Goal: Information Seeking & Learning: Learn about a topic

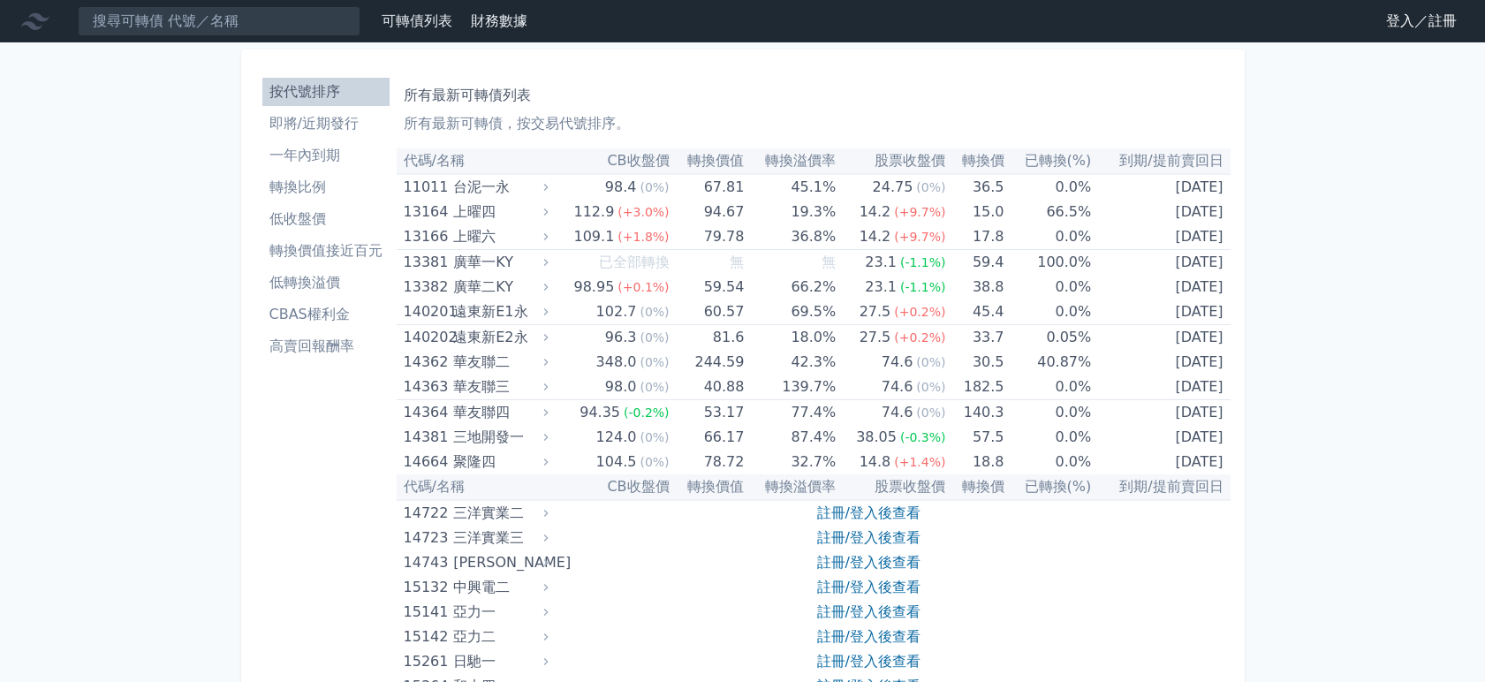
click at [1412, 13] on link "登入／註冊" at bounding box center [1421, 21] width 99 height 28
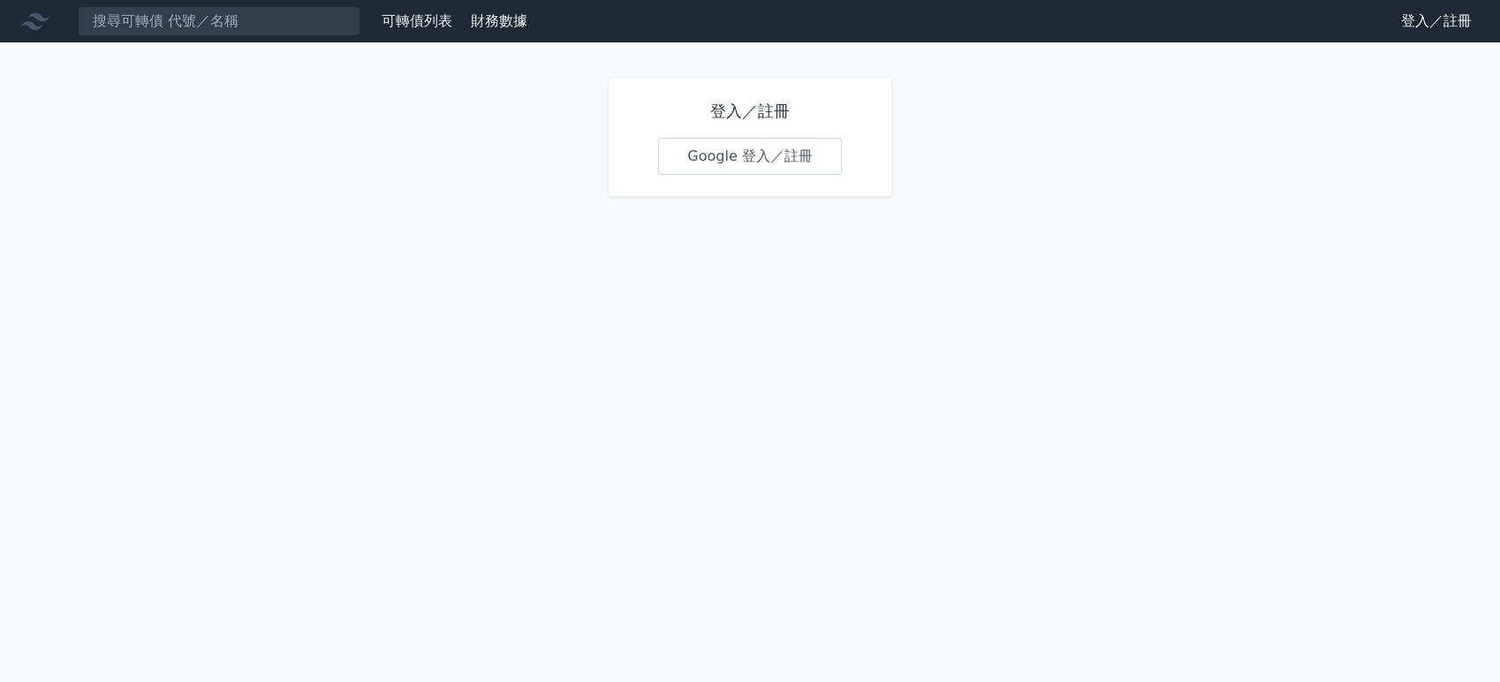
click at [746, 175] on div "登入／註冊 Google 登入／註冊" at bounding box center [750, 137] width 283 height 118
click at [759, 161] on link "Google 登入／註冊" at bounding box center [750, 156] width 184 height 37
click at [742, 160] on link "Google 登入／註冊" at bounding box center [750, 156] width 184 height 37
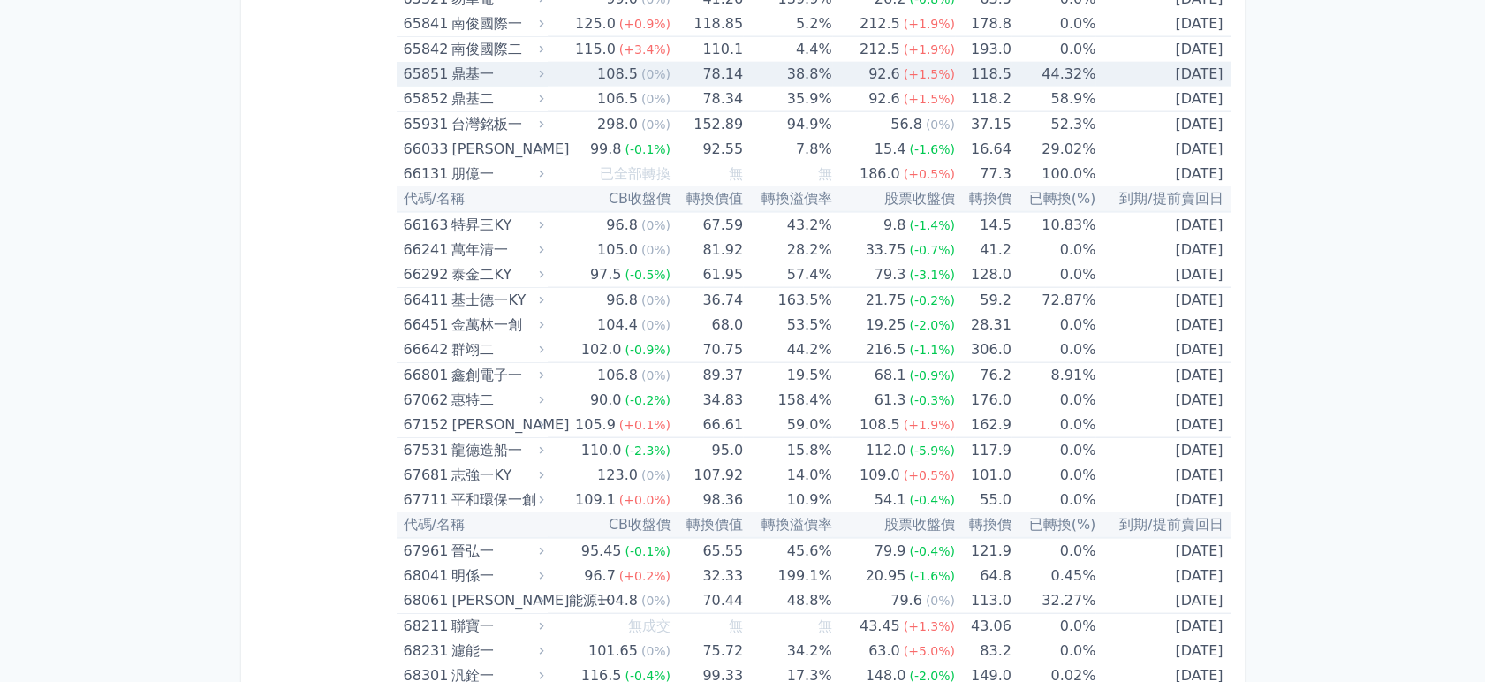
scroll to position [8507, 0]
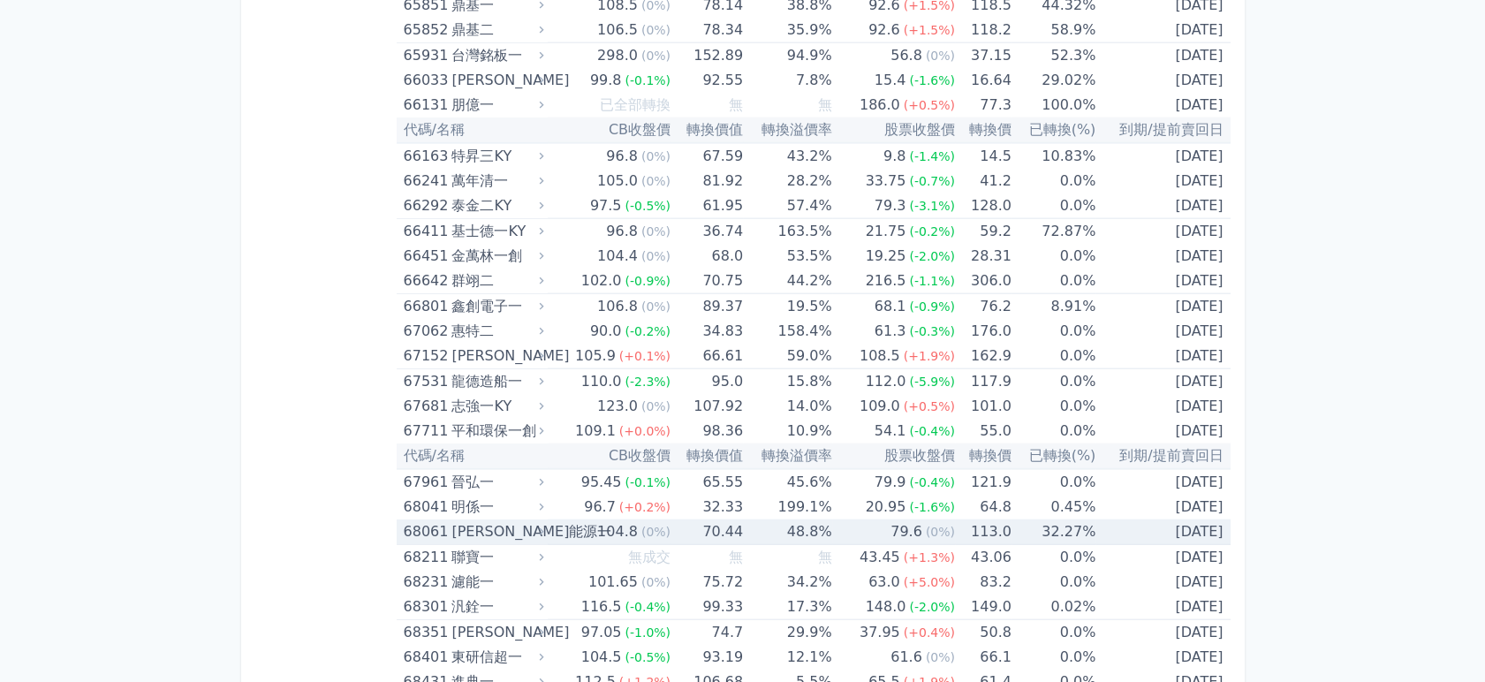
click at [777, 519] on td "48.8%" at bounding box center [787, 532] width 88 height 26
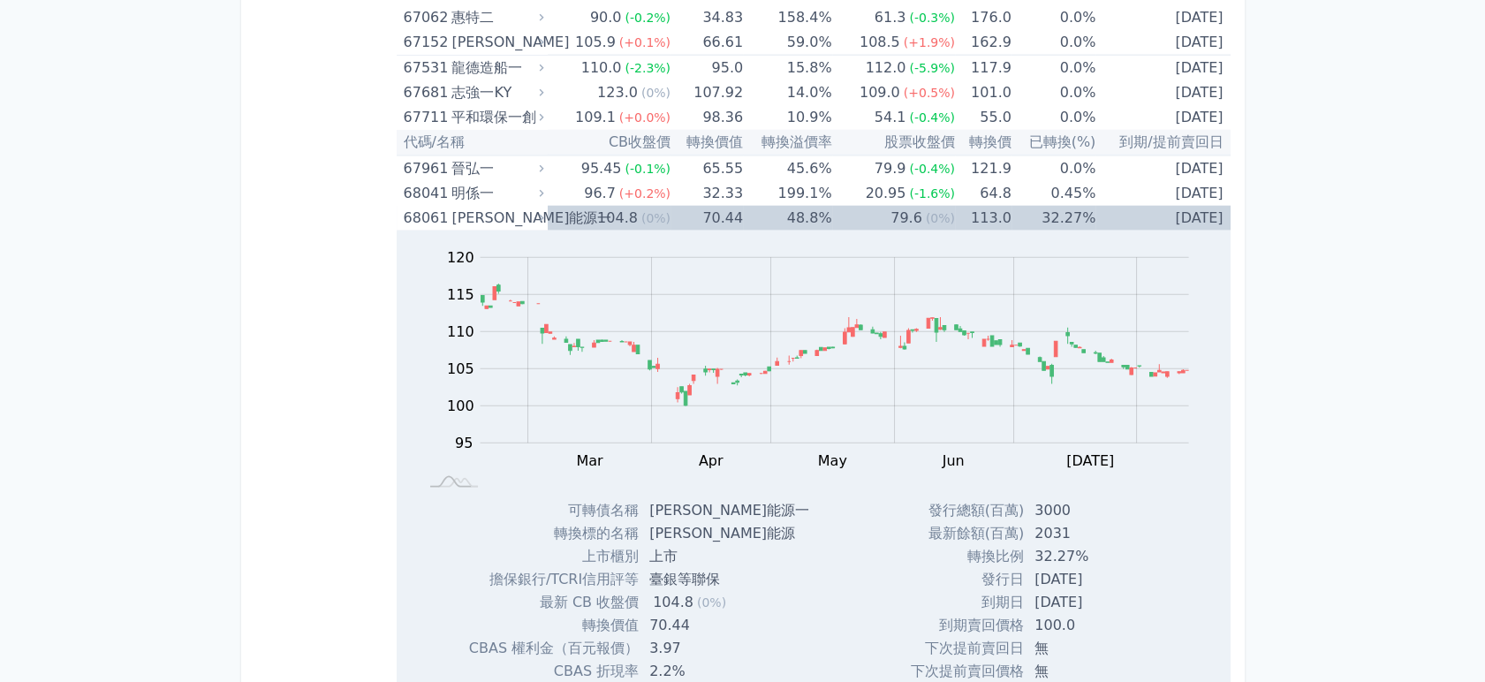
scroll to position [8835, 0]
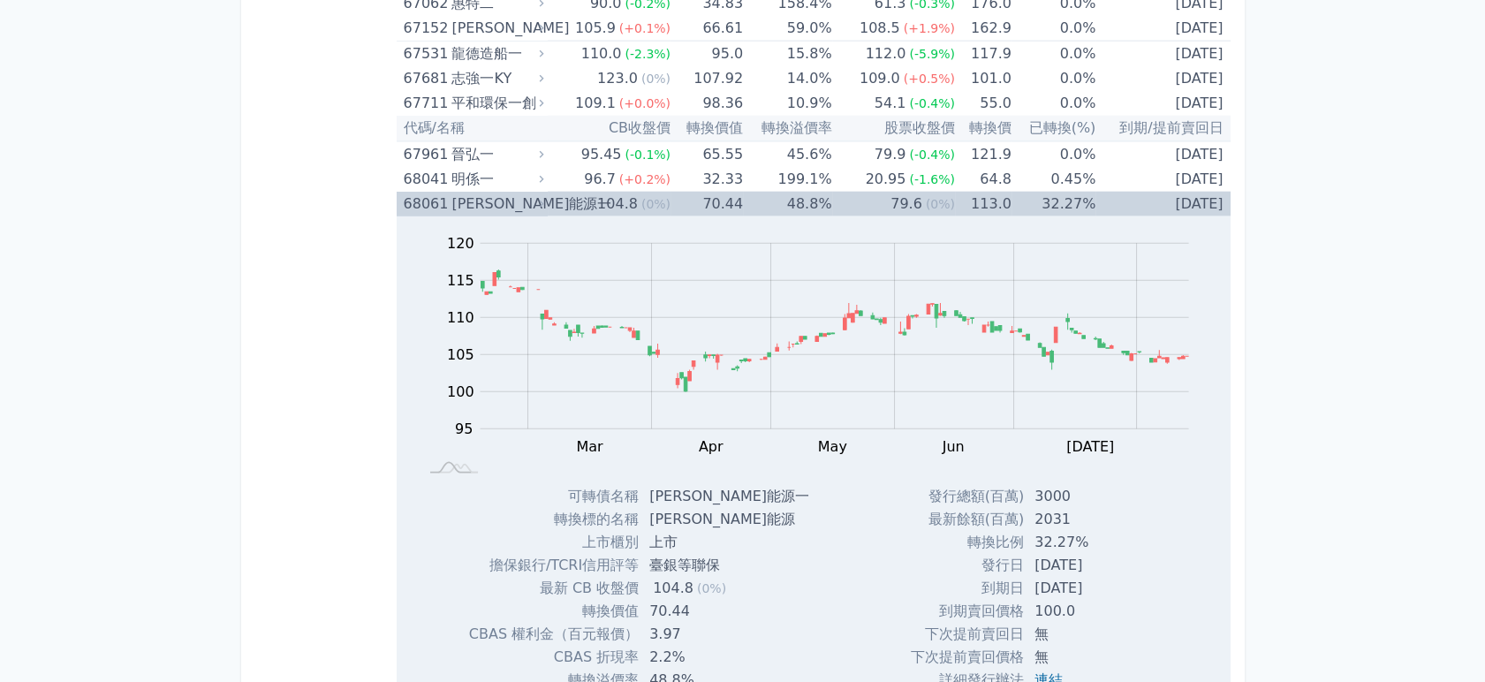
click at [989, 192] on td "113.0" at bounding box center [983, 204] width 57 height 25
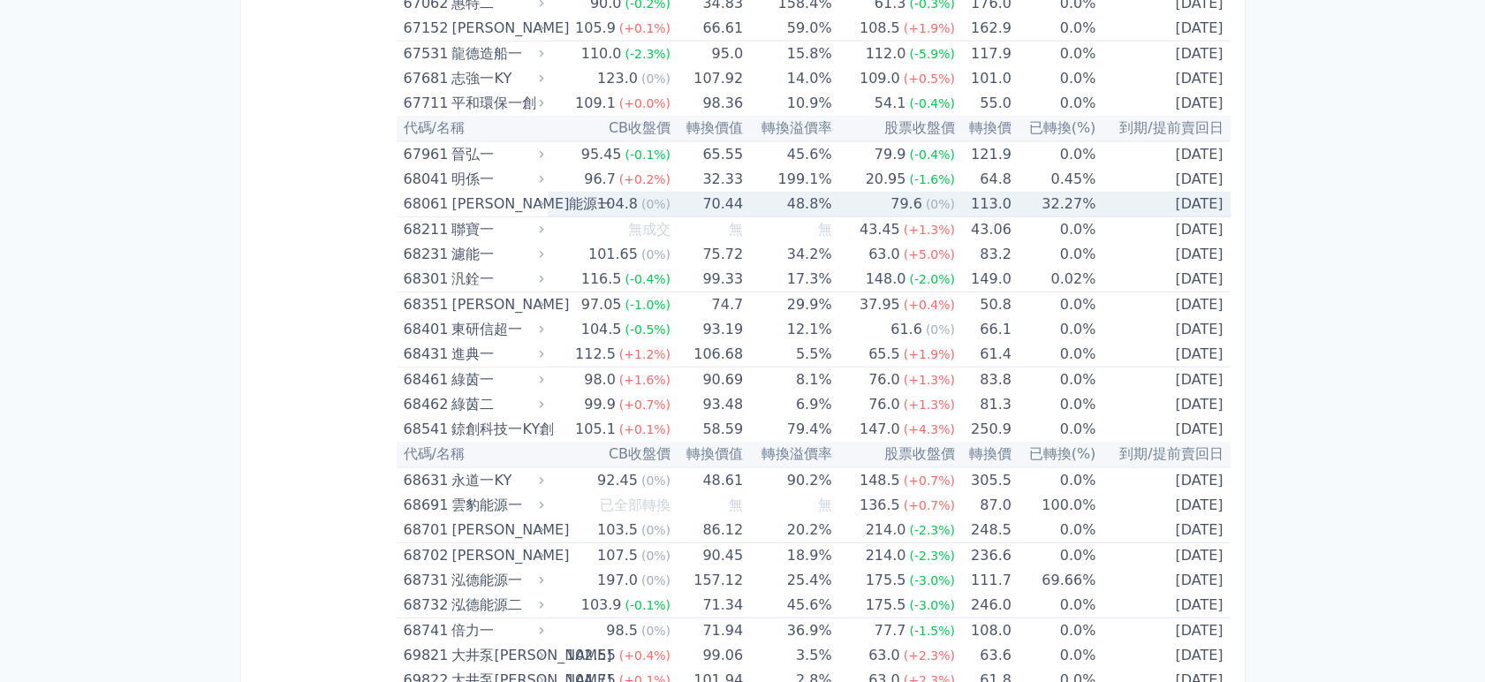
click at [989, 192] on td "113.0" at bounding box center [983, 205] width 57 height 26
